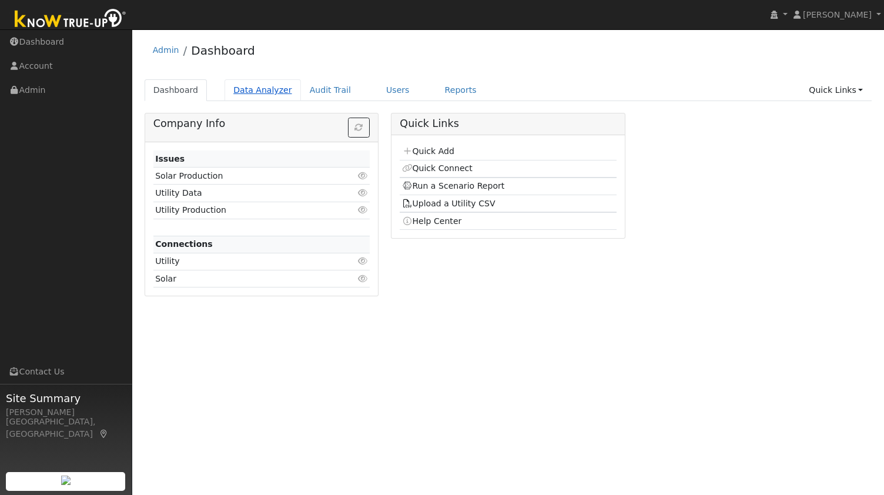
click at [265, 90] on link "Data Analyzer" at bounding box center [263, 90] width 76 height 22
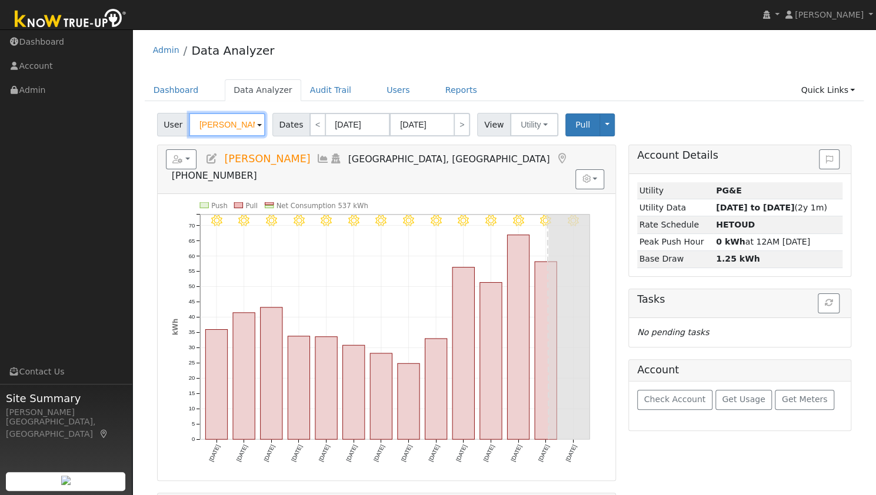
click at [239, 122] on input "[PERSON_NAME]" at bounding box center [227, 125] width 76 height 24
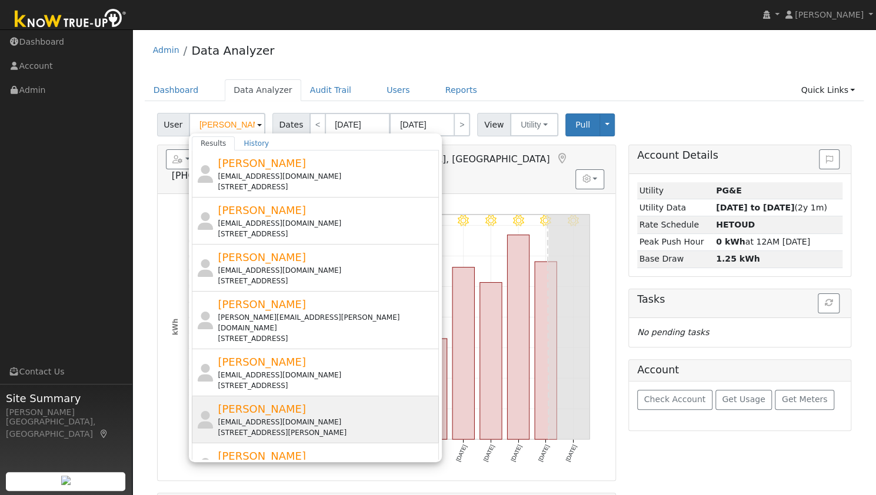
click at [291, 401] on div "Jennifer Linchey jlinchey@gmail.com 124 Latham Street, Piedmont, CA 94611" at bounding box center [327, 419] width 218 height 37
type input "Jennifer Linchey"
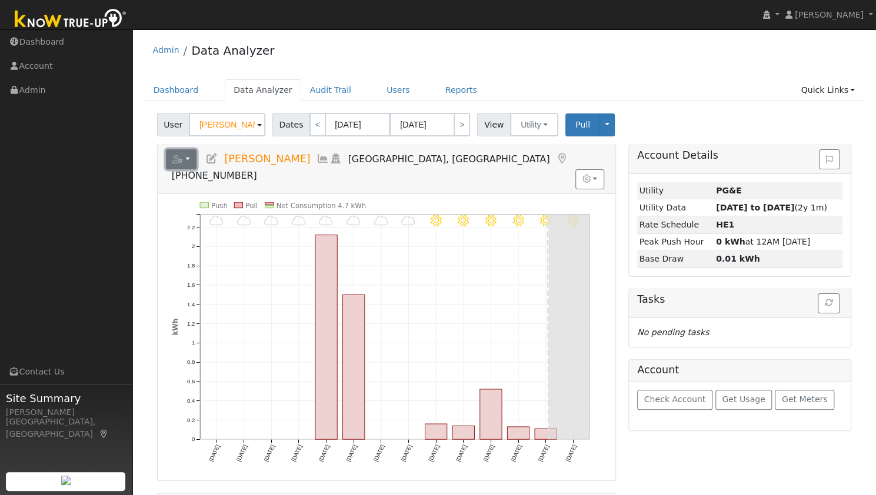
click at [187, 160] on button "button" at bounding box center [181, 159] width 31 height 20
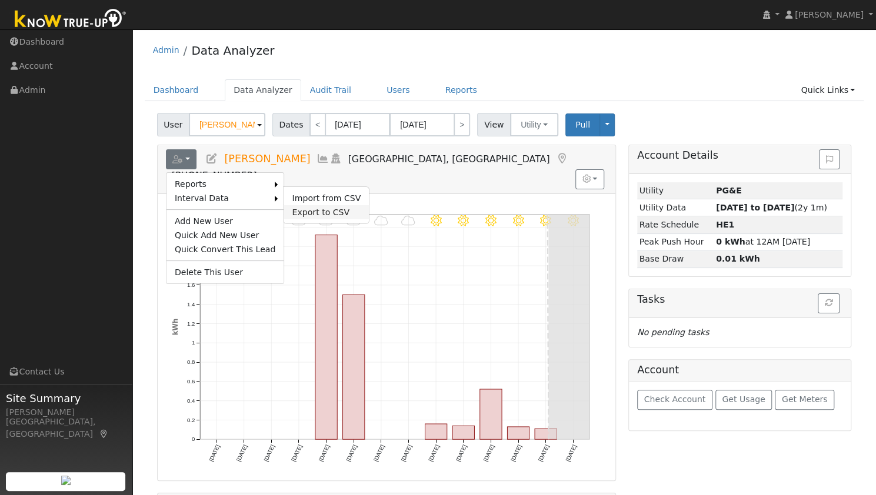
click at [300, 208] on link "Export to CSV" at bounding box center [325, 212] width 85 height 14
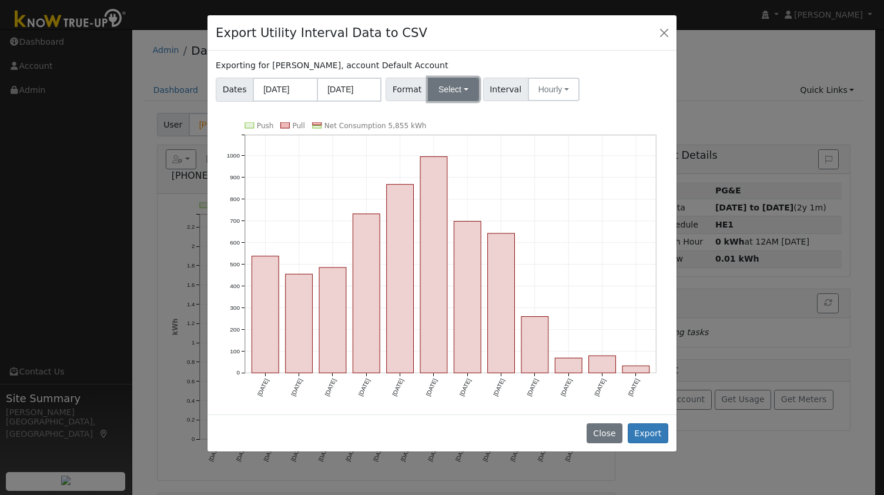
click at [449, 93] on button "Select" at bounding box center [453, 90] width 51 height 24
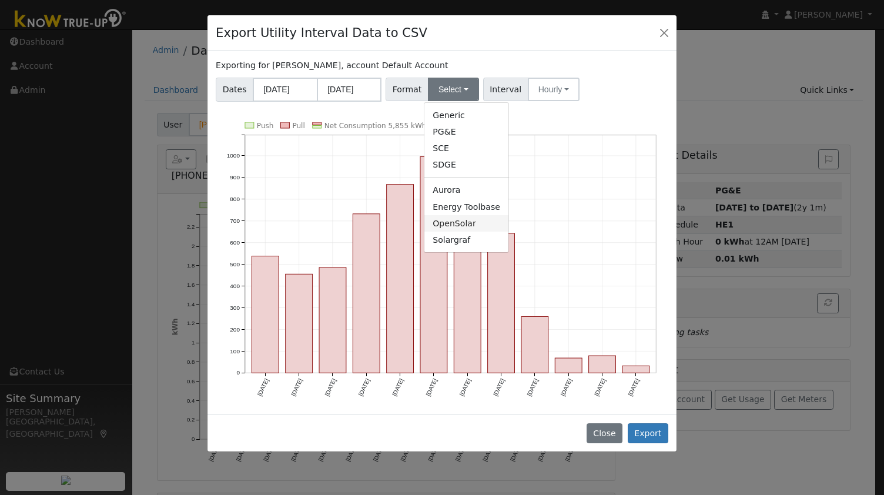
click at [448, 226] on link "OpenSolar" at bounding box center [467, 223] width 84 height 16
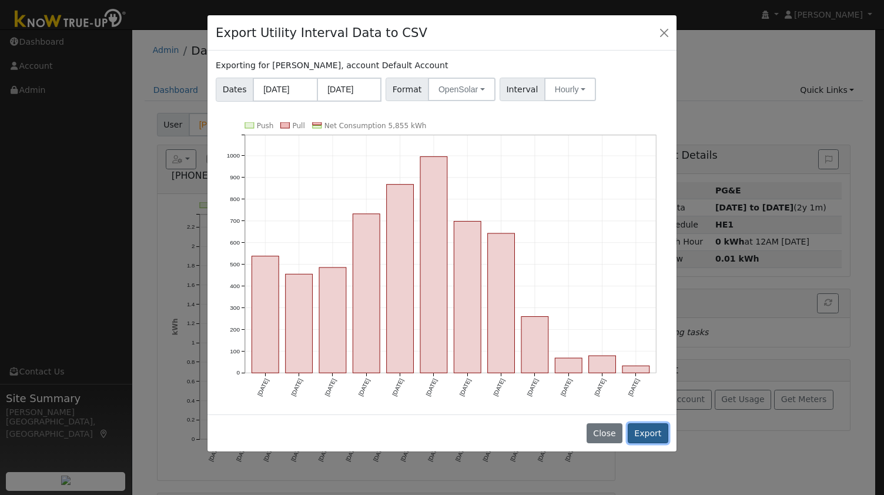
click at [645, 423] on button "Export" at bounding box center [648, 433] width 41 height 20
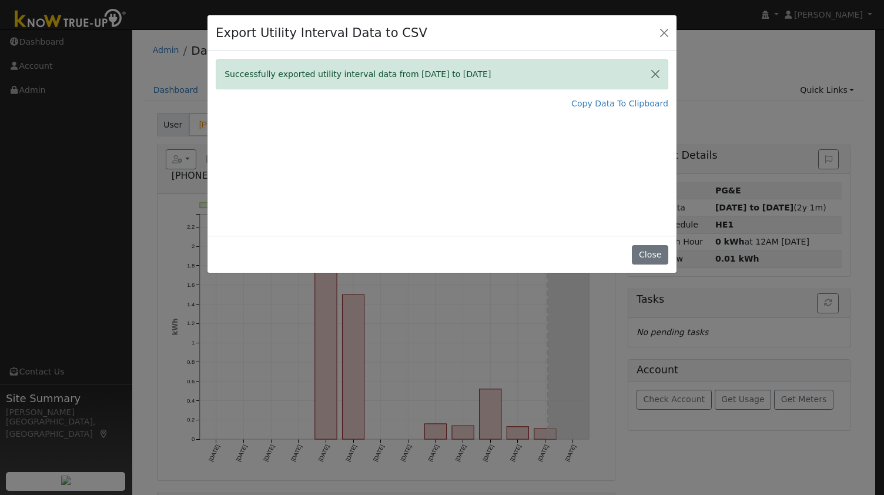
click at [432, 39] on div "Export Utility Interval Data to CSV" at bounding box center [442, 33] width 469 height 36
